Goal: Information Seeking & Learning: Learn about a topic

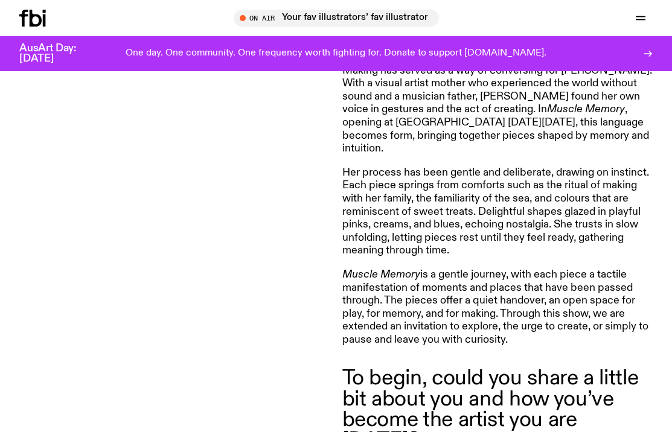
scroll to position [611, 0]
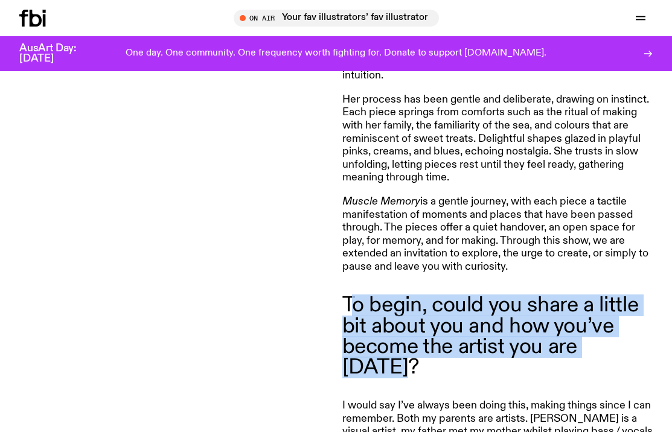
drag, startPoint x: 647, startPoint y: 260, endPoint x: 347, endPoint y: 214, distance: 303.7
click at [347, 295] on blockquote "To begin, could you share a little bit about you and how you’ve become the arti…" at bounding box center [497, 336] width 311 height 83
copy blockquote "To begin, could you share a little bit about you and how you’ve become the arti…"
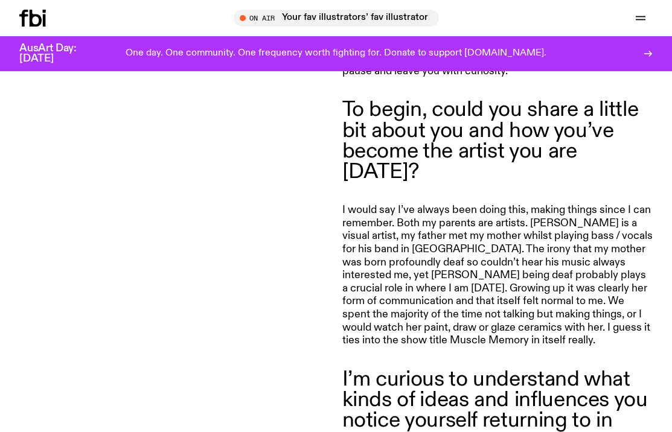
scroll to position [814, 0]
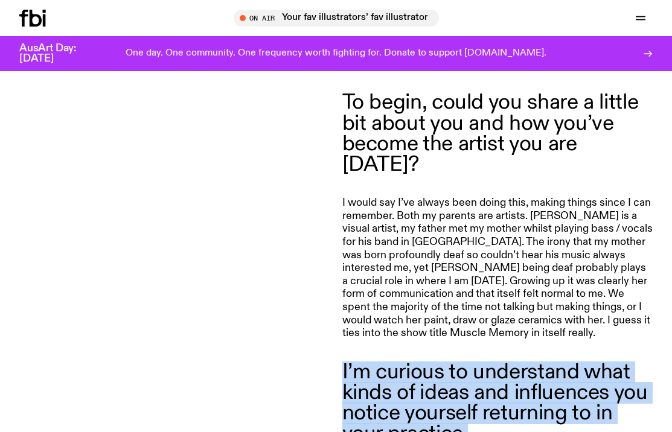
drag, startPoint x: 476, startPoint y: 328, endPoint x: 340, endPoint y: 250, distance: 157.4
copy blockquote "I’m curious to understand what kinds of ideas and influences you notice yoursel…"
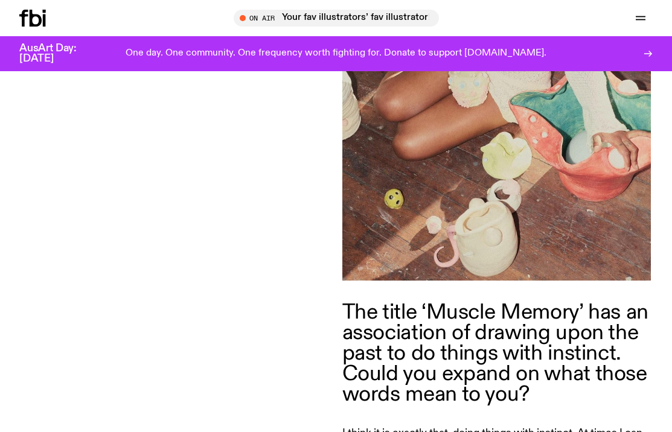
scroll to position [2319, 0]
